Goal: Navigation & Orientation: Find specific page/section

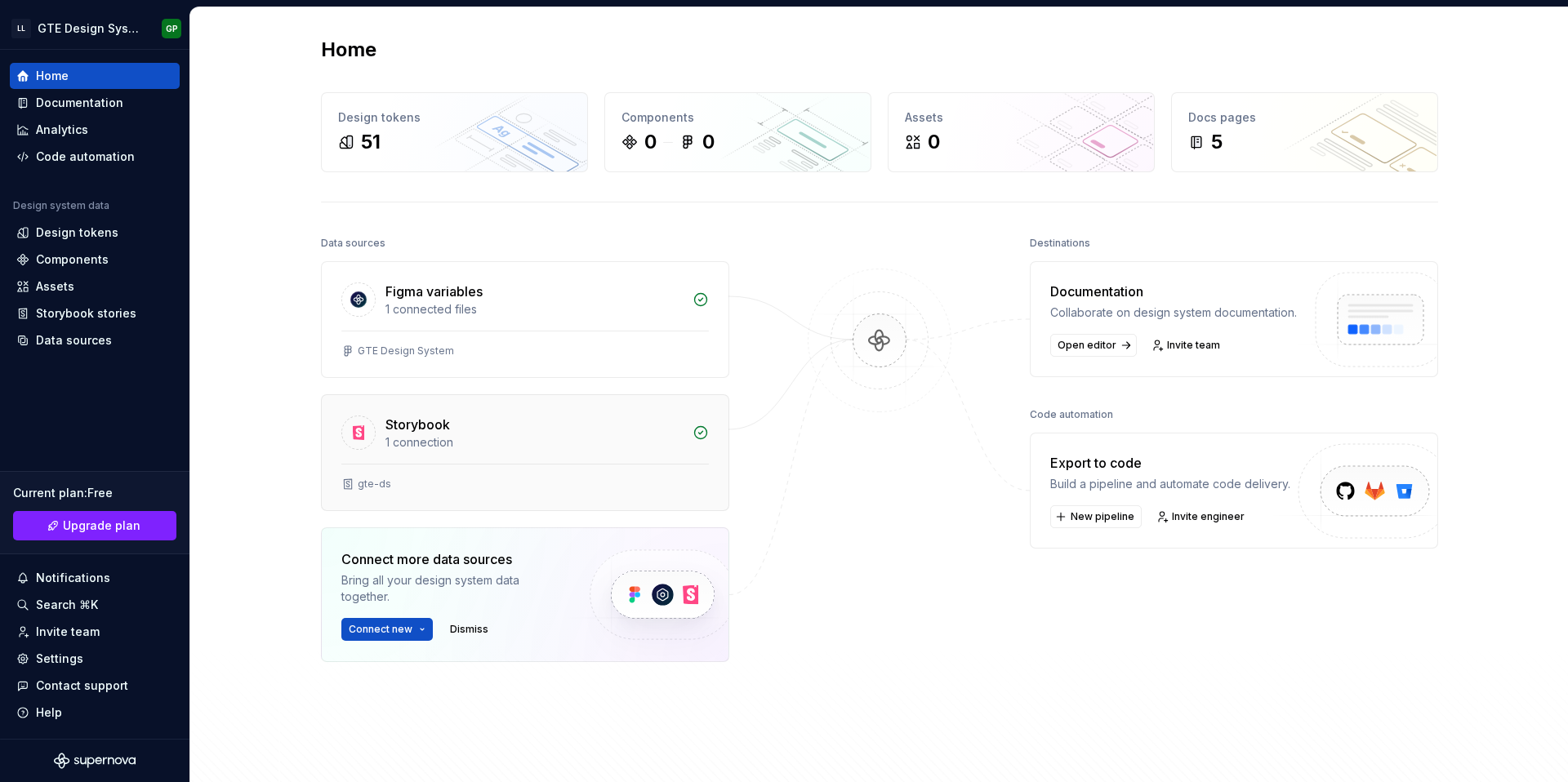
click at [442, 446] on div "1 connection" at bounding box center [534, 442] width 297 height 16
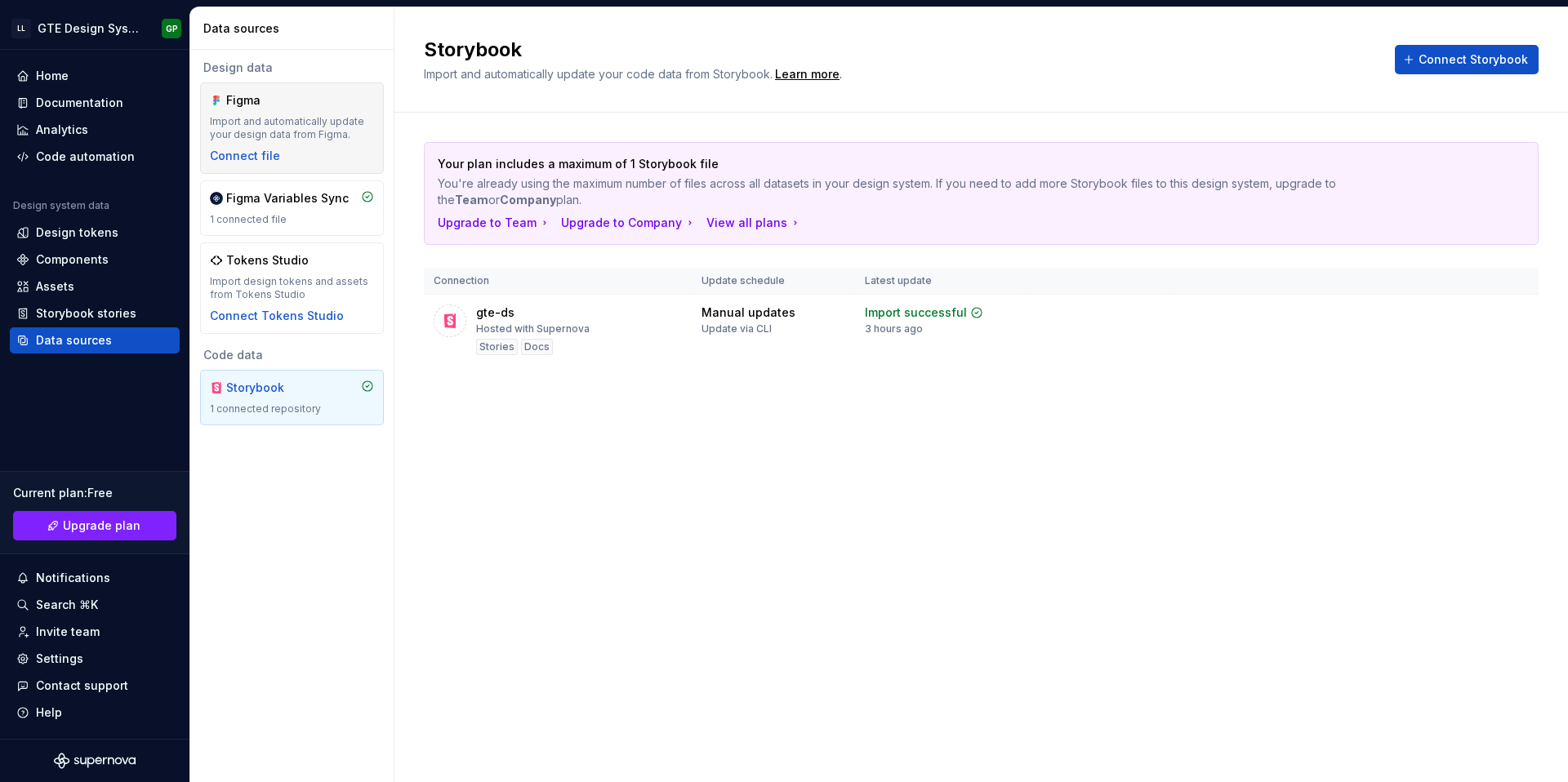
click at [295, 164] on div "Figma Import and automatically update your design data from Figma. Connect file" at bounding box center [292, 128] width 164 height 72
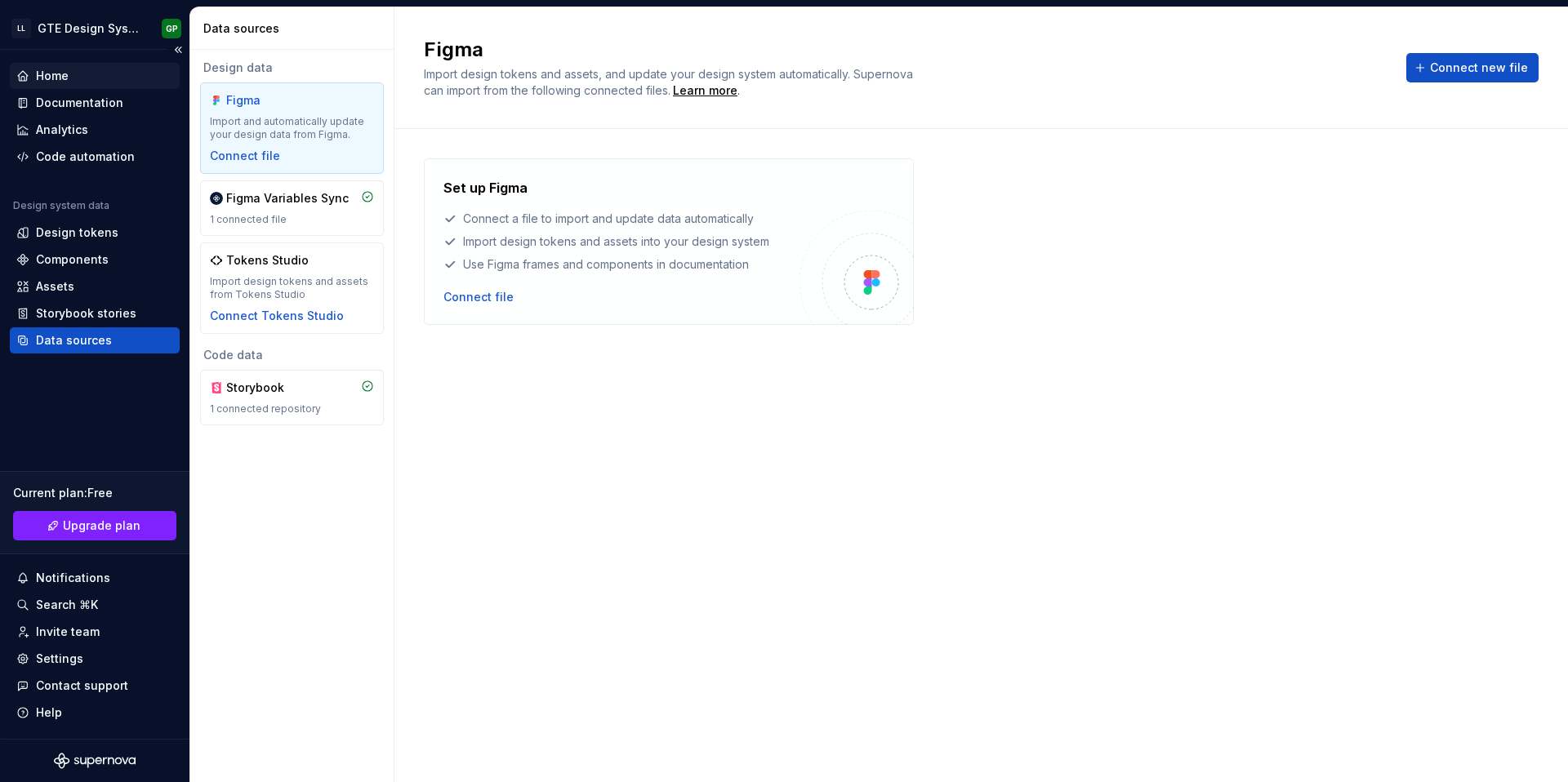
click at [95, 88] on div "Home" at bounding box center [94, 75] width 169 height 26
